Goal: Task Accomplishment & Management: Manage account settings

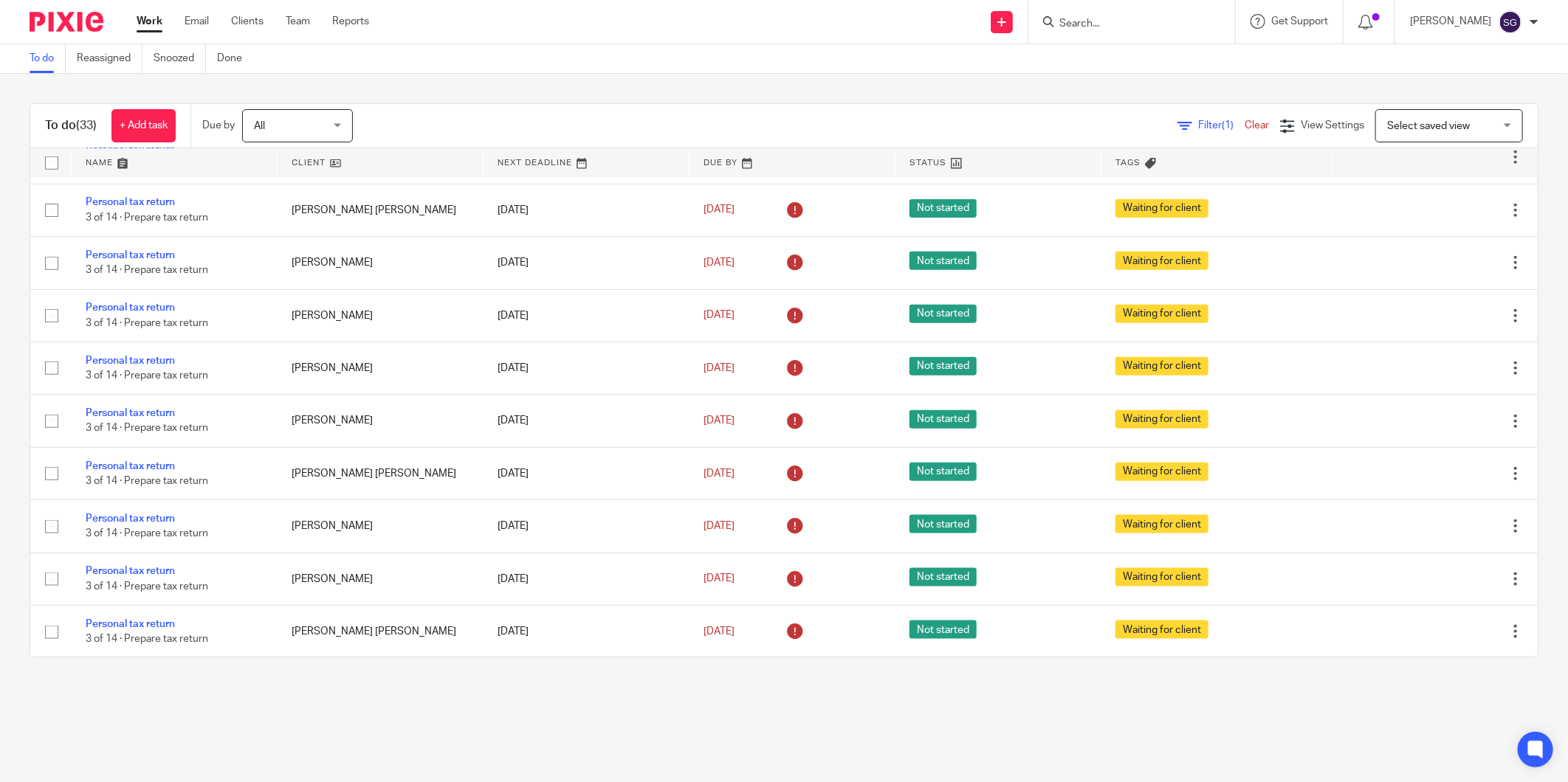
scroll to position [955, 0]
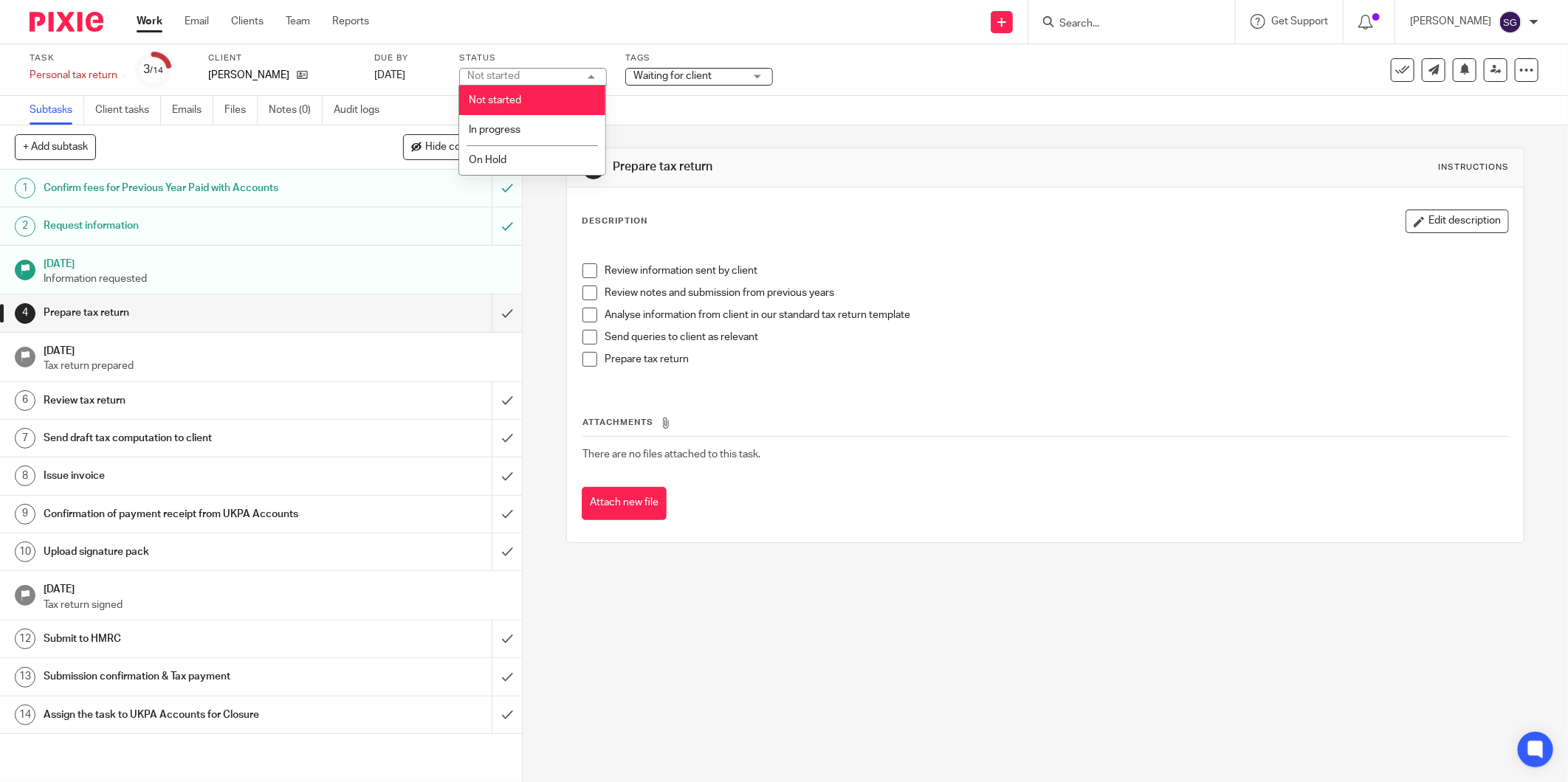
click at [520, 106] on li "Not started" at bounding box center [532, 100] width 146 height 30
click at [658, 70] on span "Waiting for client" at bounding box center [672, 75] width 78 height 10
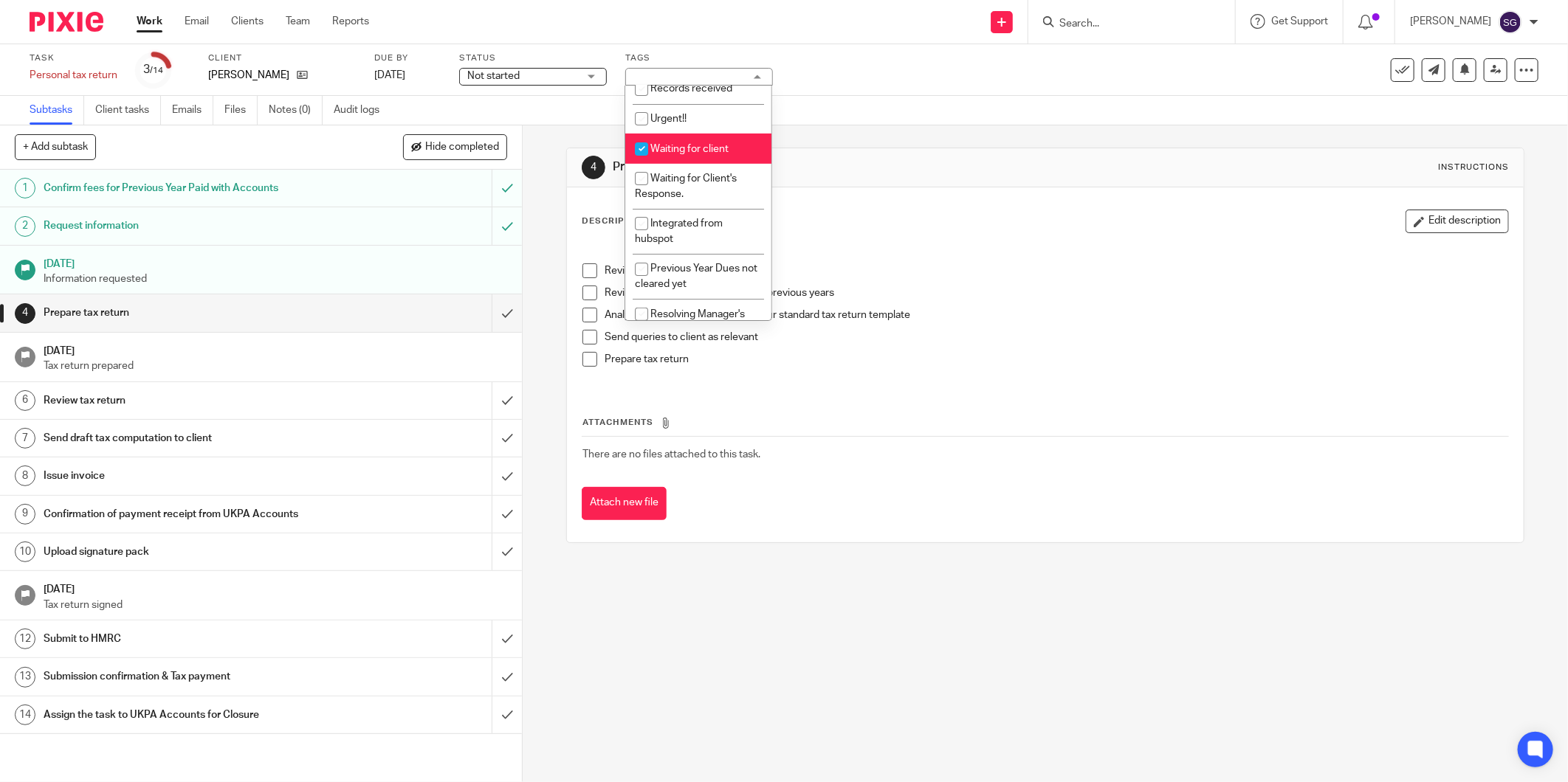
scroll to position [246, 0]
click at [681, 133] on li "Waiting for client" at bounding box center [698, 139] width 146 height 30
checkbox input "false"
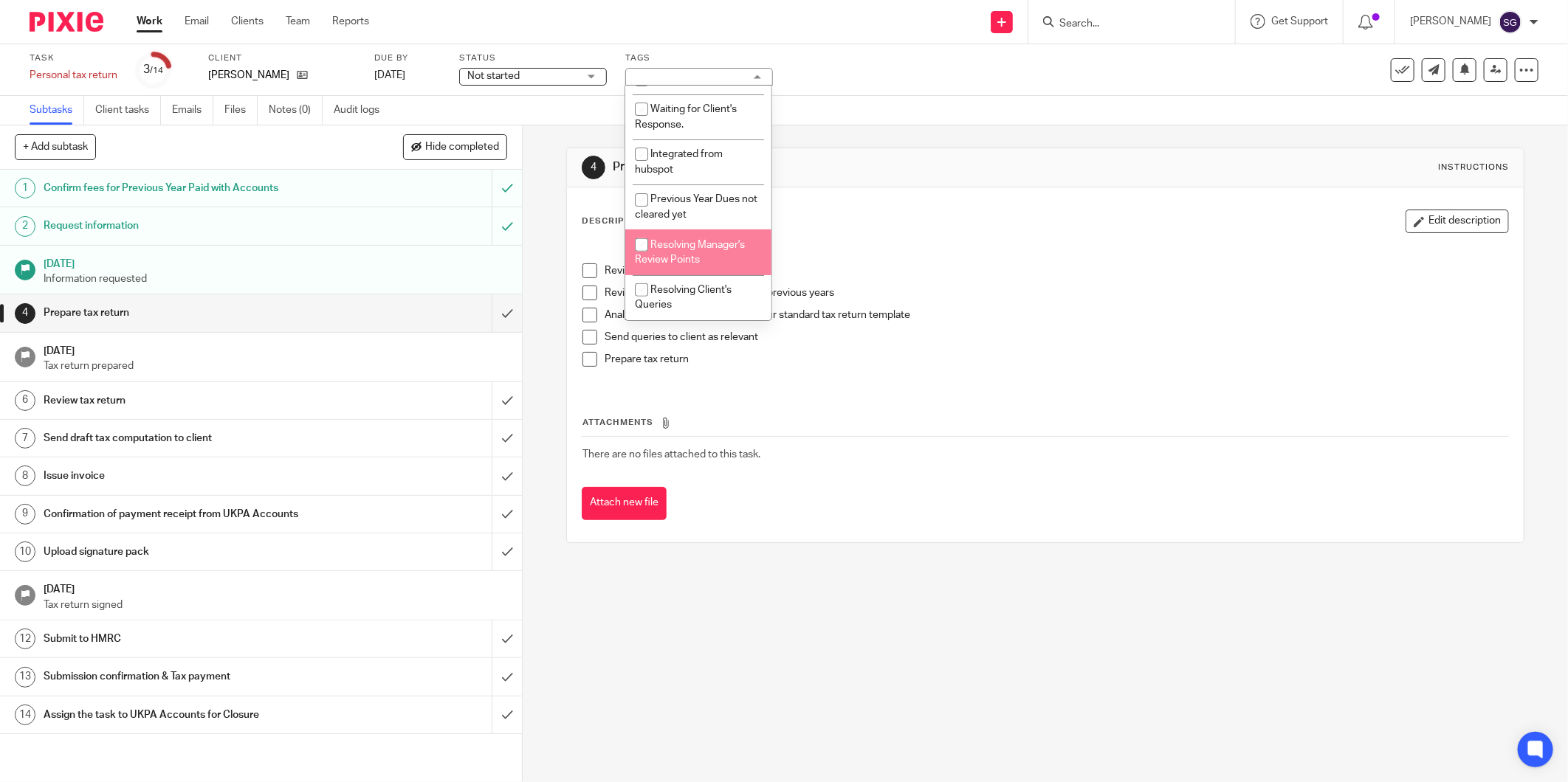
scroll to position [0, 0]
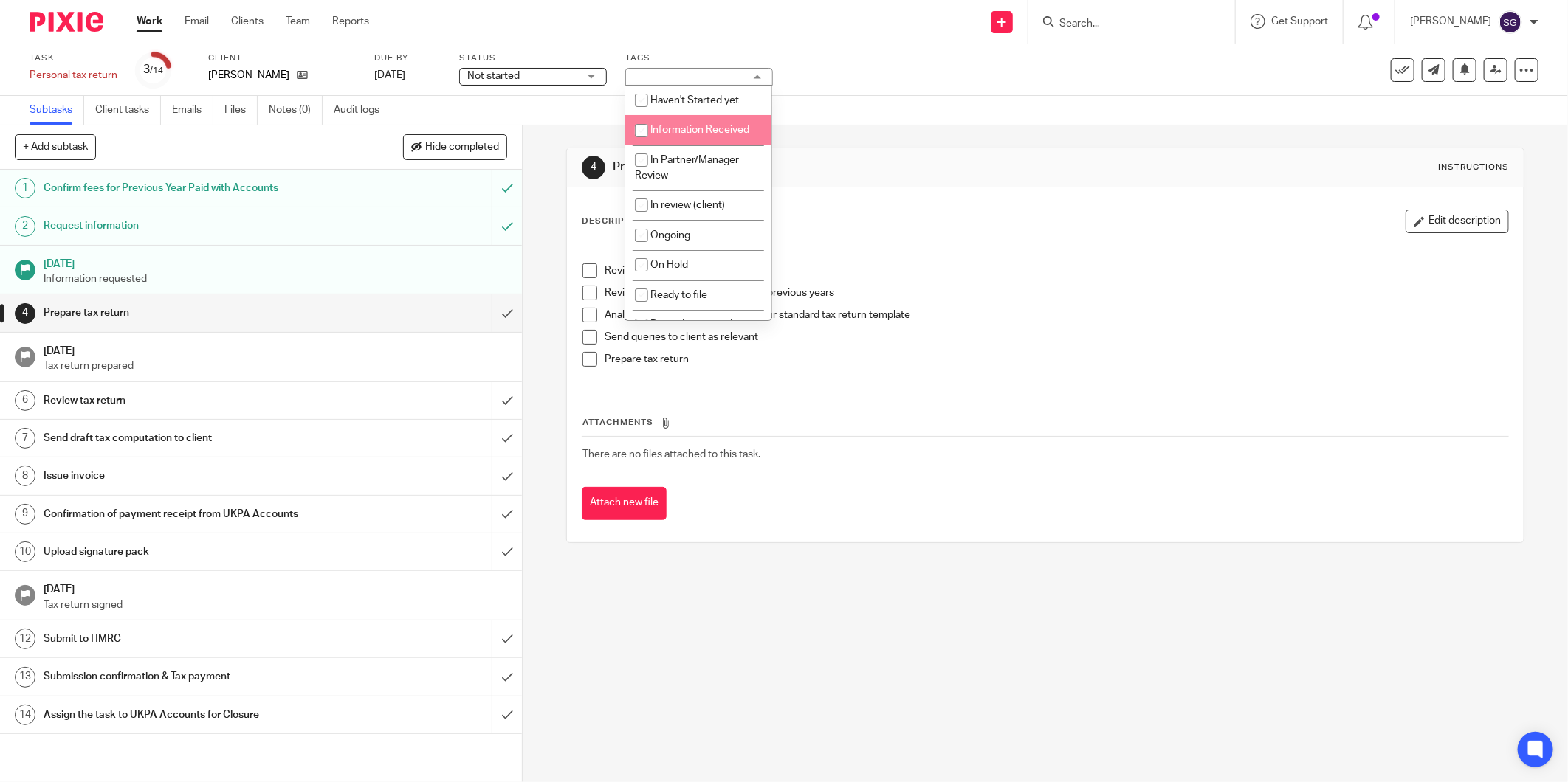
click at [694, 133] on span "Information Received" at bounding box center [700, 129] width 99 height 10
checkbox input "true"
click at [430, 98] on div "Subtasks Client tasks Emails Files Notes (0) Audit logs" at bounding box center [784, 110] width 1568 height 30
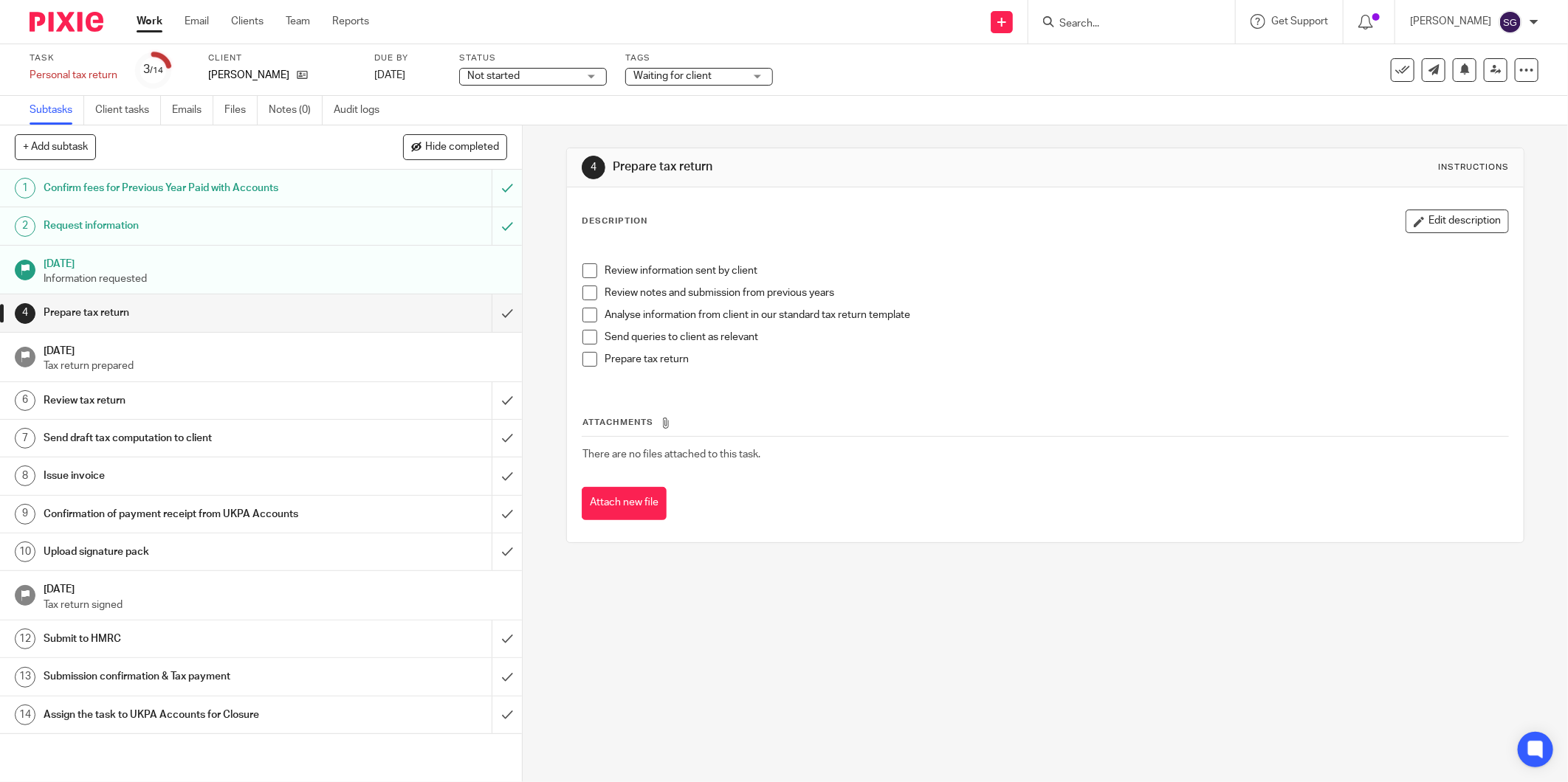
click at [728, 75] on span "Waiting for client" at bounding box center [688, 77] width 110 height 15
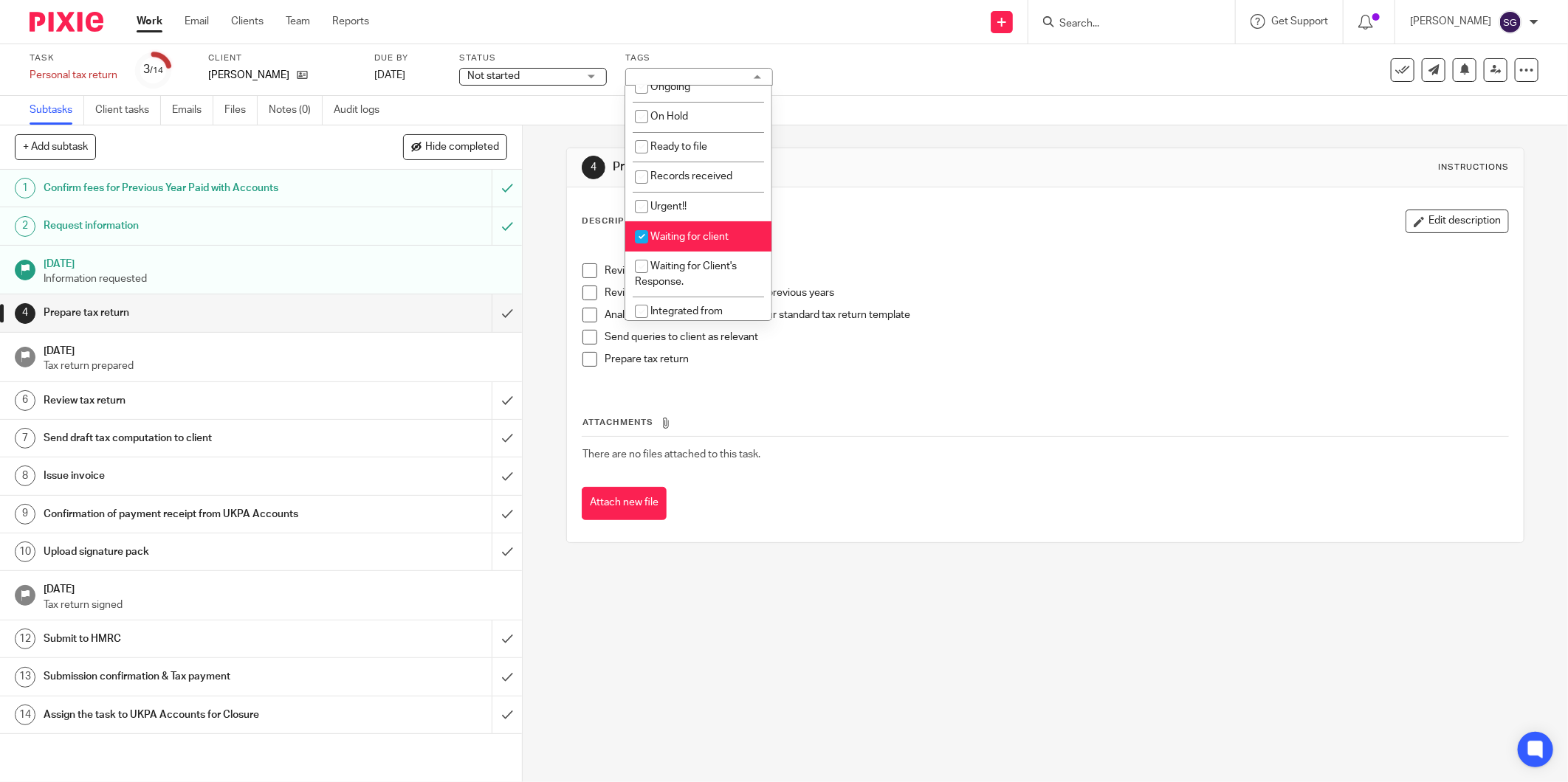
click at [704, 238] on span "Waiting for client" at bounding box center [690, 236] width 78 height 10
checkbox input "false"
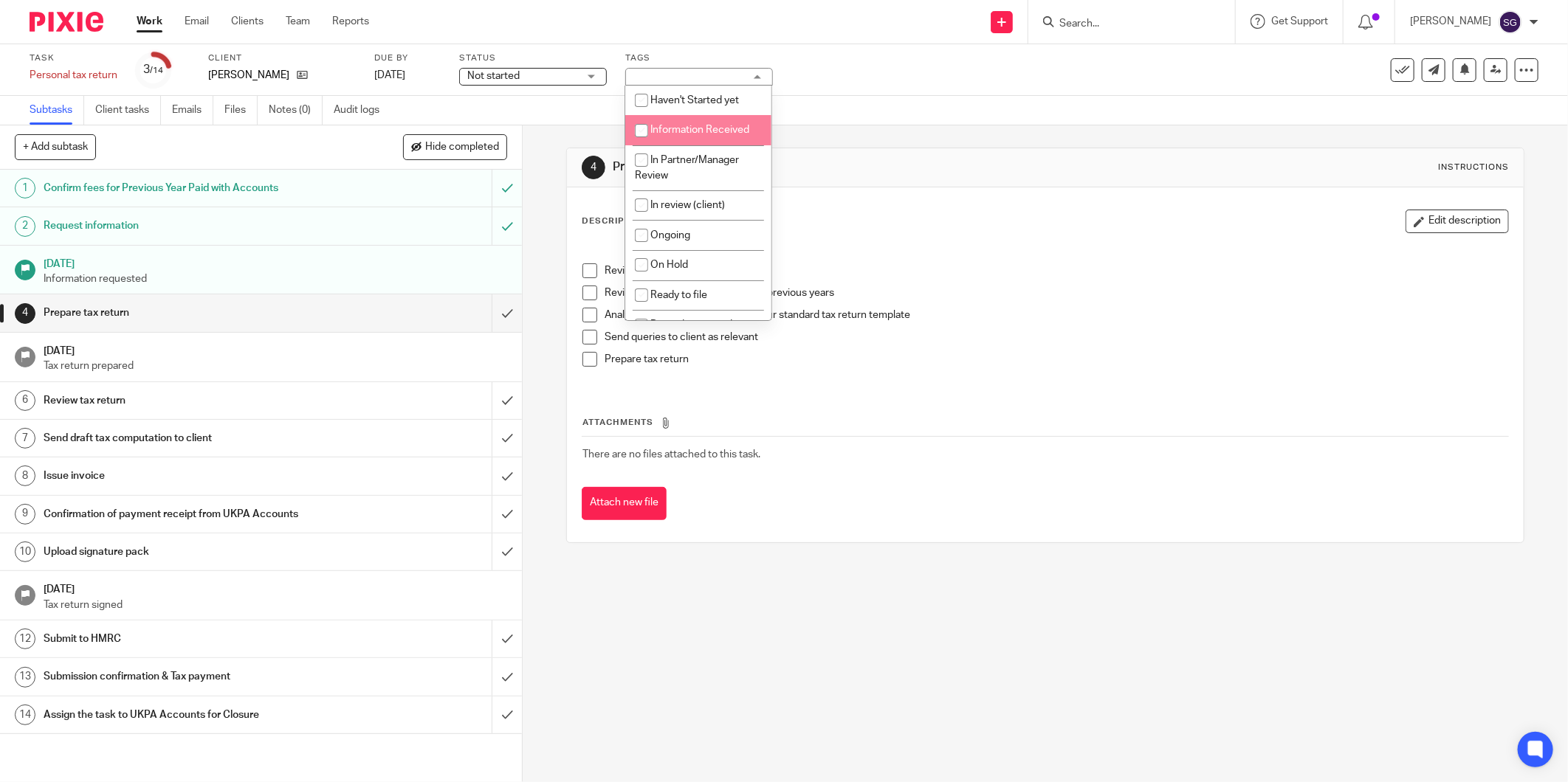
click at [736, 142] on li "Information Received" at bounding box center [698, 129] width 146 height 30
checkbox input "true"
